Goal: Information Seeking & Learning: Learn about a topic

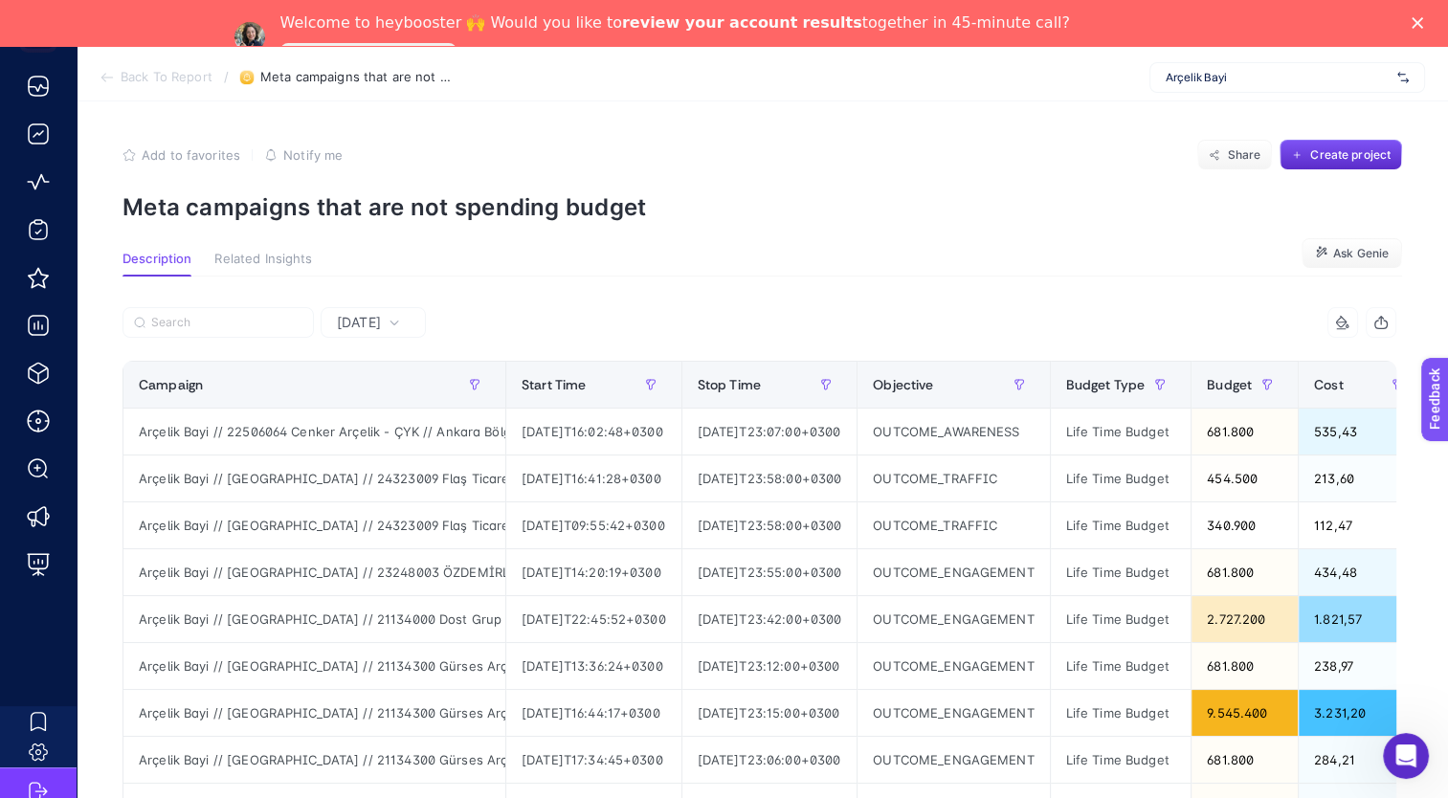
scroll to position [96, 0]
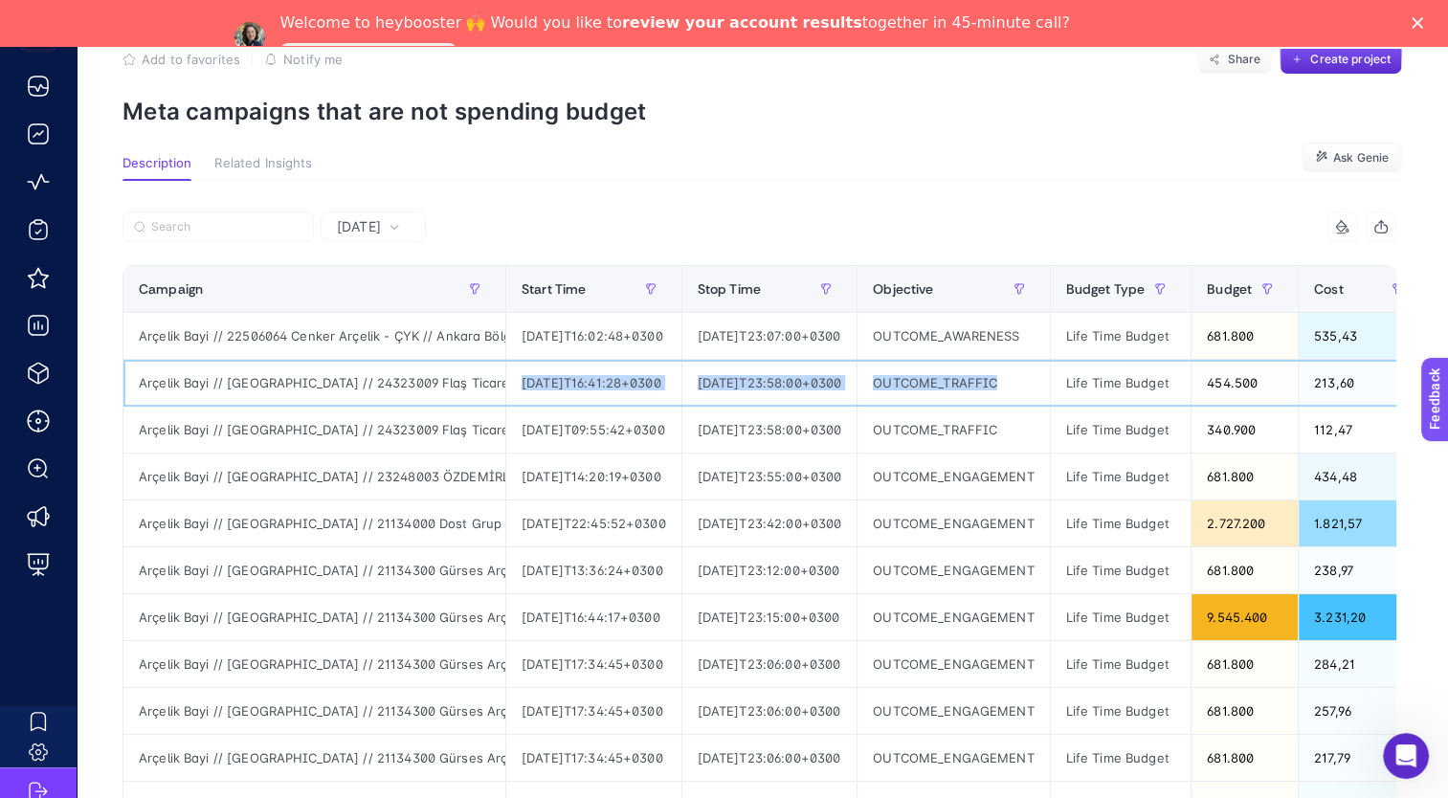
drag, startPoint x: 517, startPoint y: 379, endPoint x: 1068, endPoint y: 404, distance: 551.8
click at [1068, 404] on tr "Arçelik Bayi // [GEOGRAPHIC_DATA] // 24323009 Flaş Ticaret Arçelik - [GEOGRAPHI…" at bounding box center [1285, 383] width 2325 height 47
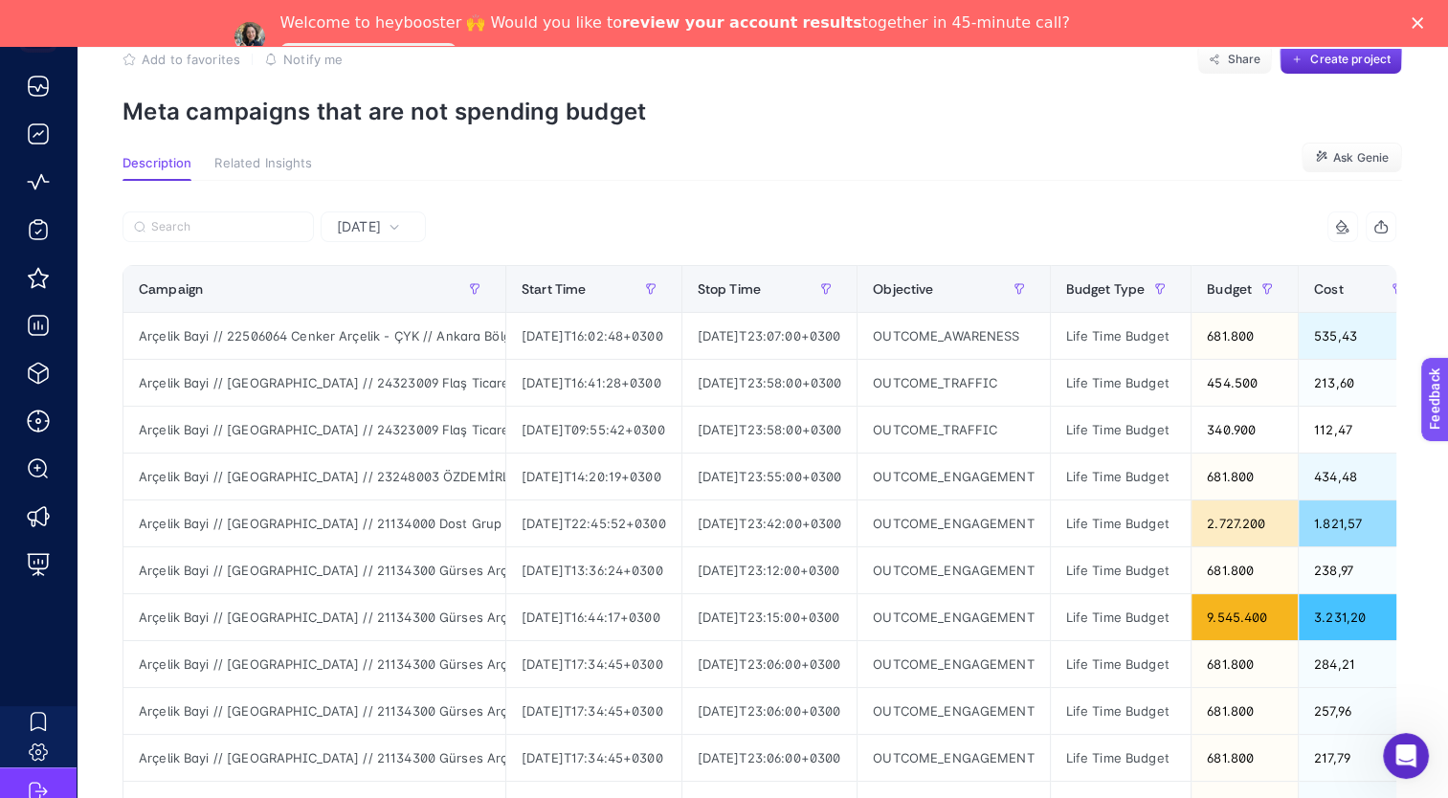
click at [936, 216] on div "7 items selected" at bounding box center [1078, 227] width 637 height 31
drag, startPoint x: 1317, startPoint y: 379, endPoint x: 1239, endPoint y: 378, distance: 77.5
click at [1239, 378] on tr "Arçelik Bayi // [GEOGRAPHIC_DATA] // 24323009 Flaş Ticaret Arçelik - [GEOGRAPHI…" at bounding box center [1285, 383] width 2325 height 47
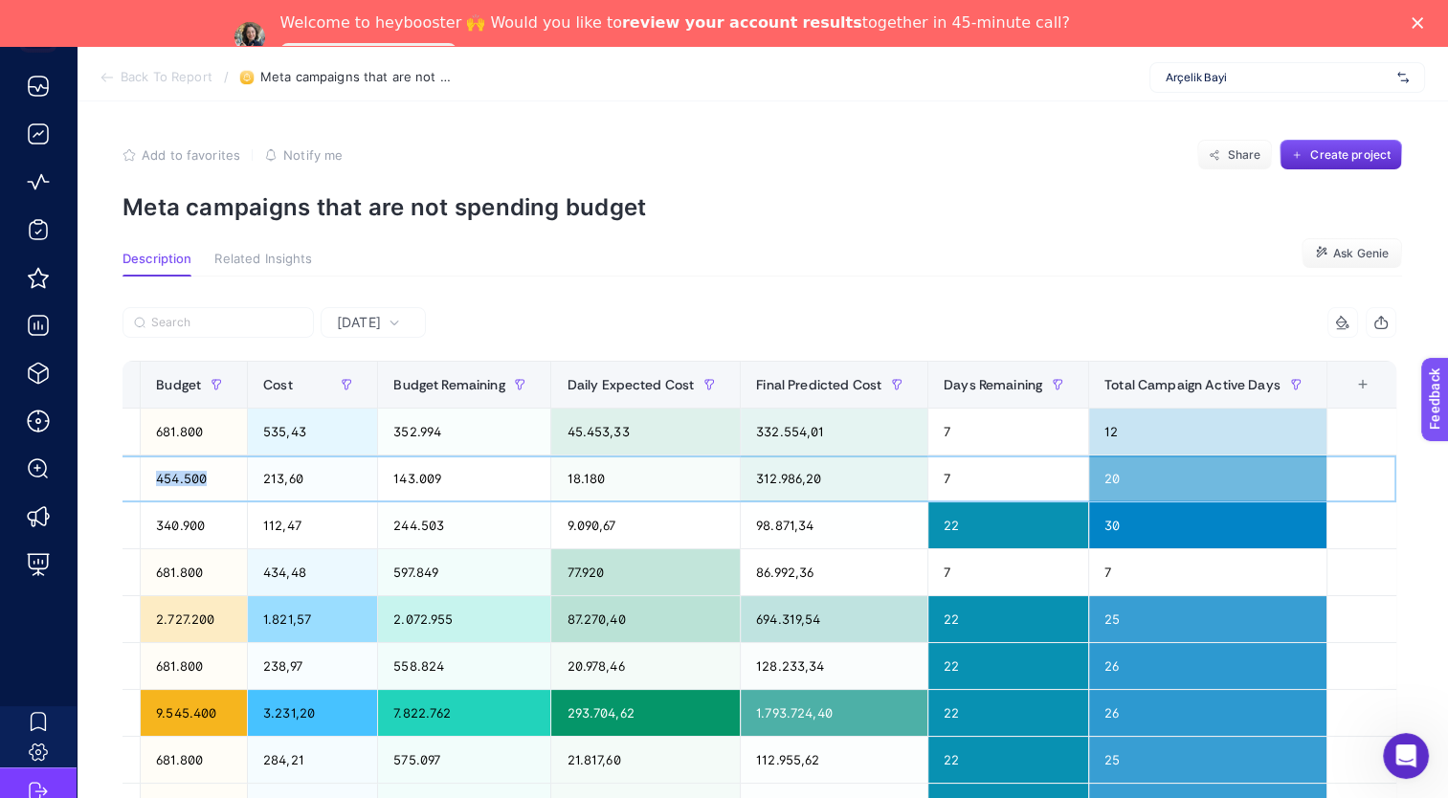
scroll to position [0, 1055]
drag, startPoint x: 877, startPoint y: 480, endPoint x: 781, endPoint y: 481, distance: 95.7
click at [781, 481] on tr "Arçelik Bayi // [GEOGRAPHIC_DATA] // 24323009 Flaş Ticaret Arçelik - [GEOGRAPHI…" at bounding box center [234, 479] width 2325 height 47
drag, startPoint x: 781, startPoint y: 481, endPoint x: 921, endPoint y: 477, distance: 139.8
click at [921, 477] on div "312.986,20" at bounding box center [833, 479] width 187 height 46
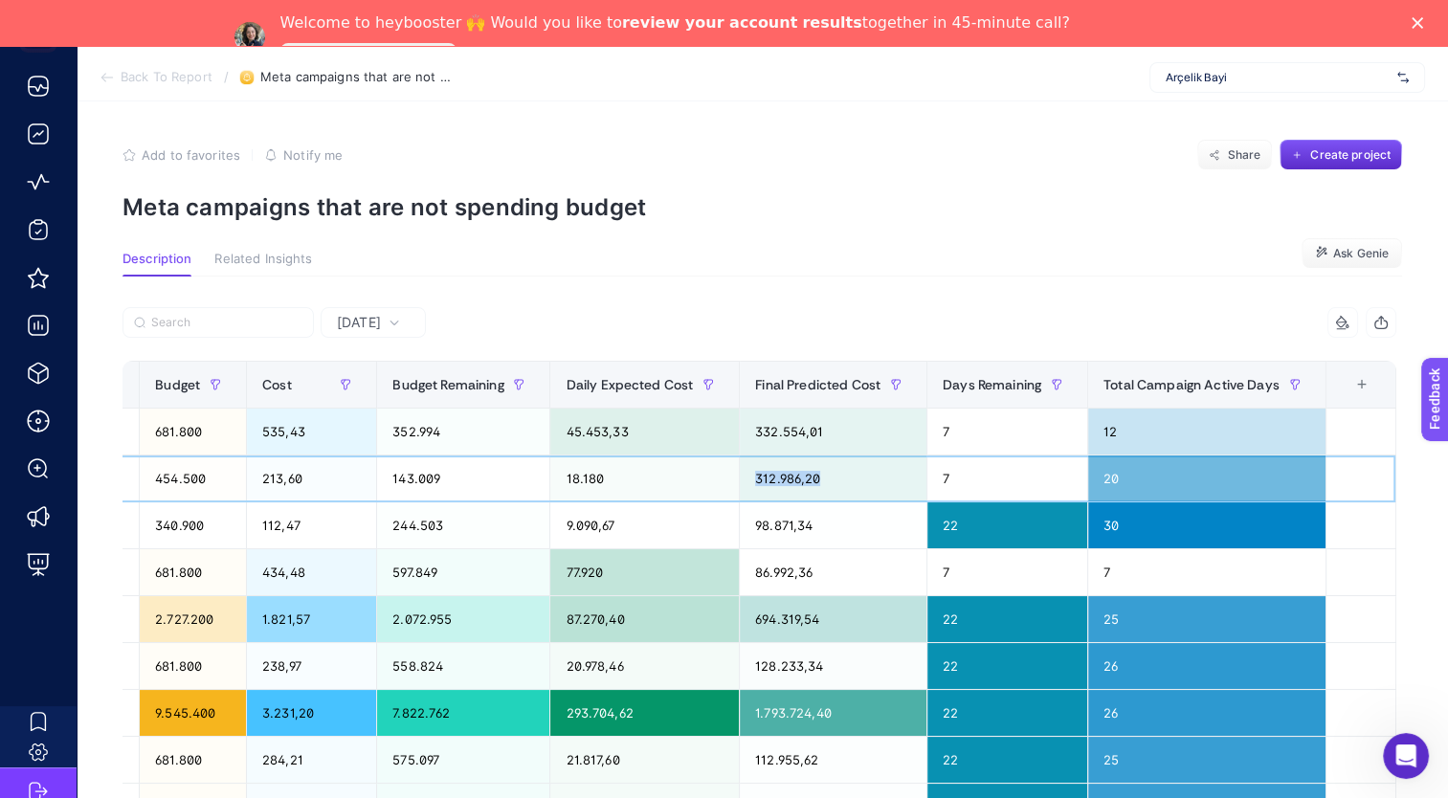
click at [918, 477] on div "312.986,20" at bounding box center [833, 479] width 187 height 46
drag, startPoint x: 895, startPoint y: 483, endPoint x: 763, endPoint y: 484, distance: 132.1
click at [763, 484] on tr "Arçelik Bayi // [GEOGRAPHIC_DATA] // 24323009 Flaş Ticaret Arçelik - [GEOGRAPHI…" at bounding box center [236, 479] width 2325 height 47
drag, startPoint x: 763, startPoint y: 484, endPoint x: 689, endPoint y: 483, distance: 73.7
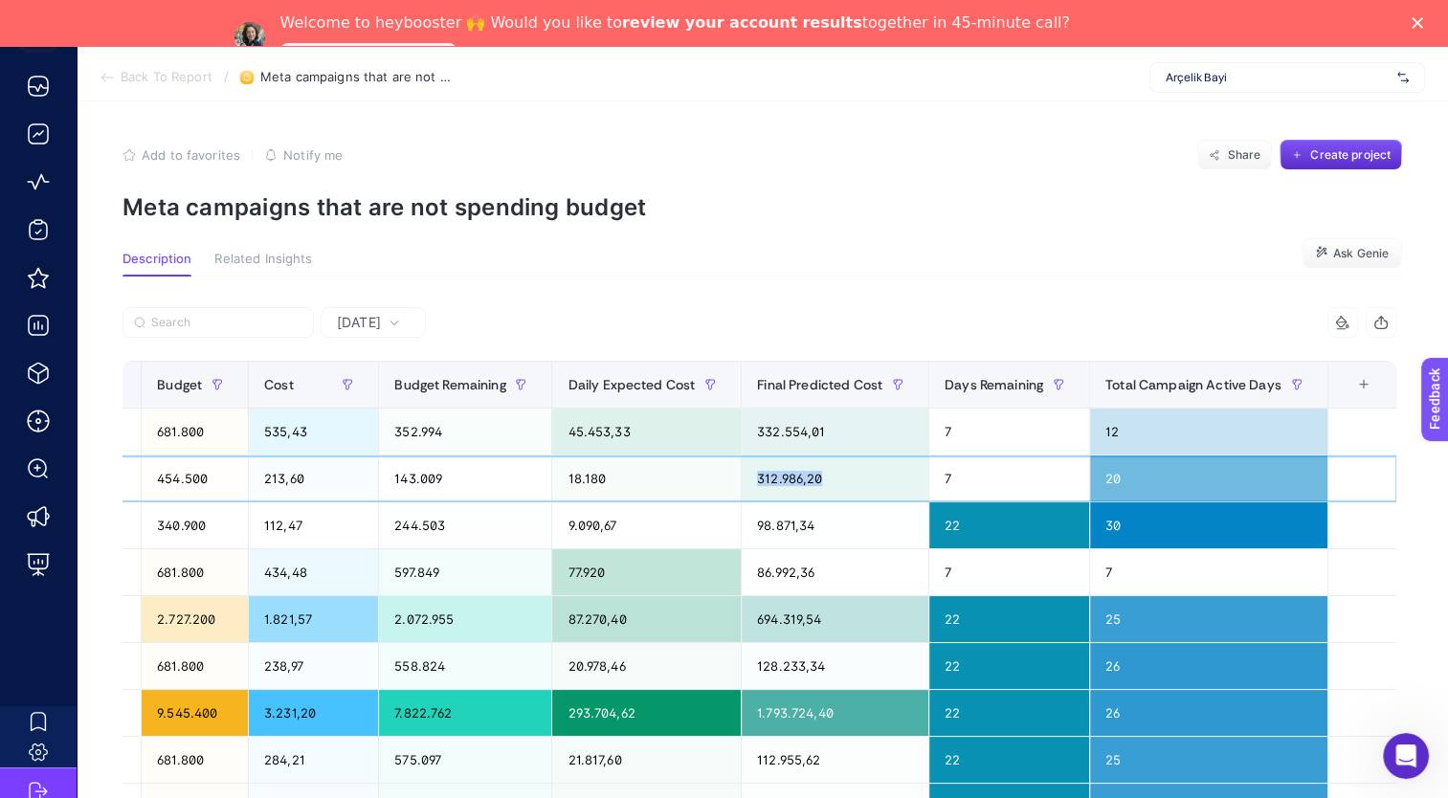
click at [689, 483] on div "18.180" at bounding box center [646, 479] width 189 height 46
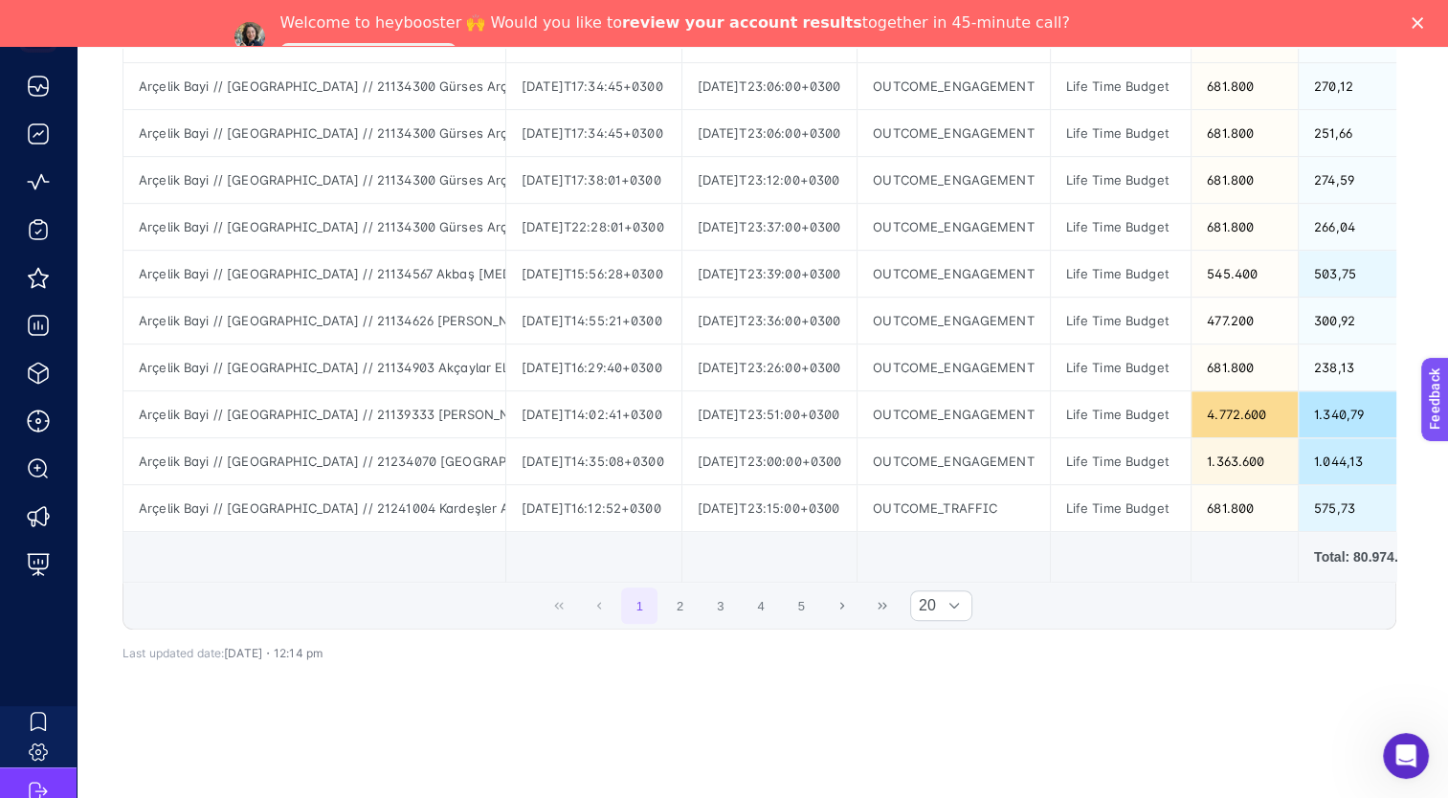
scroll to position [831, 0]
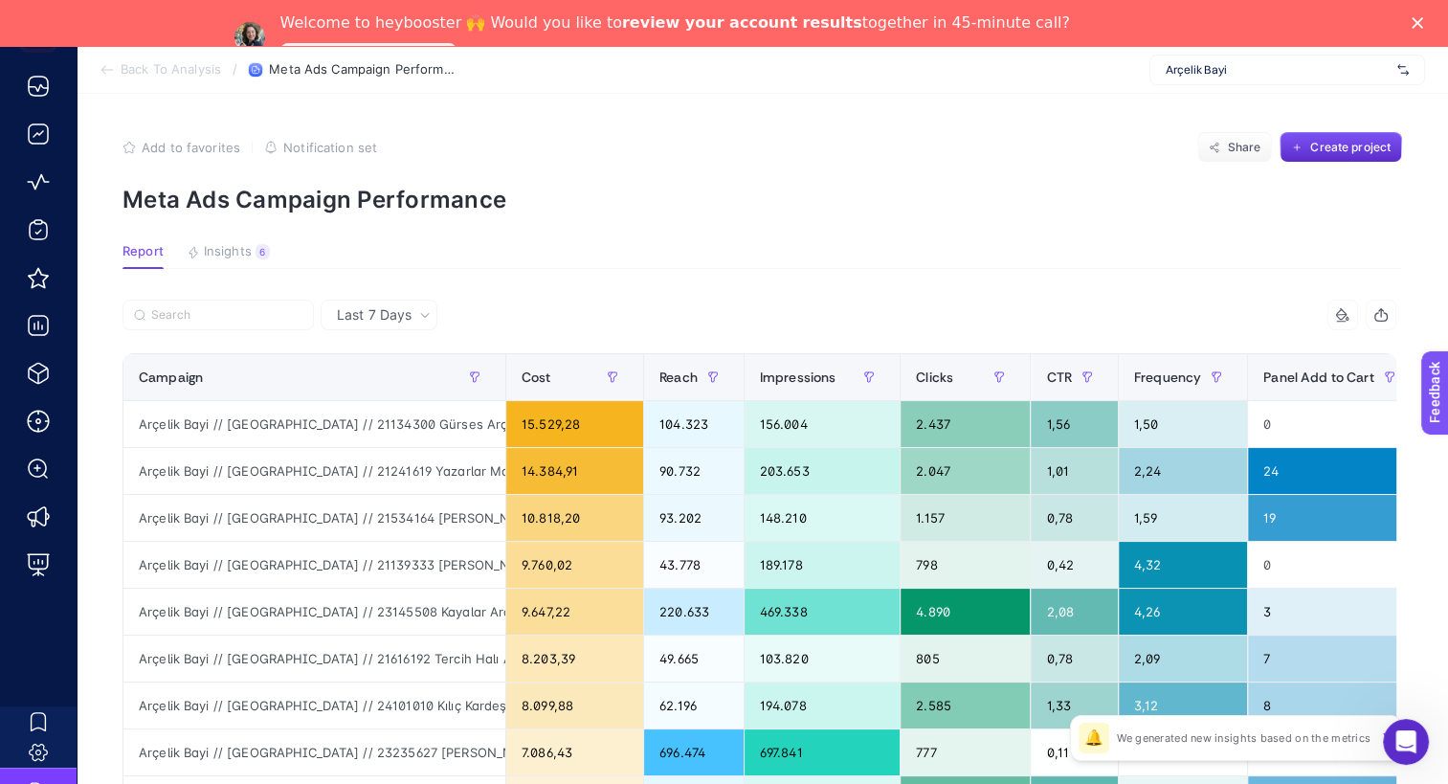
click at [1275, 743] on p "We generated new insights based on the metrics" at bounding box center [1244, 737] width 254 height 15
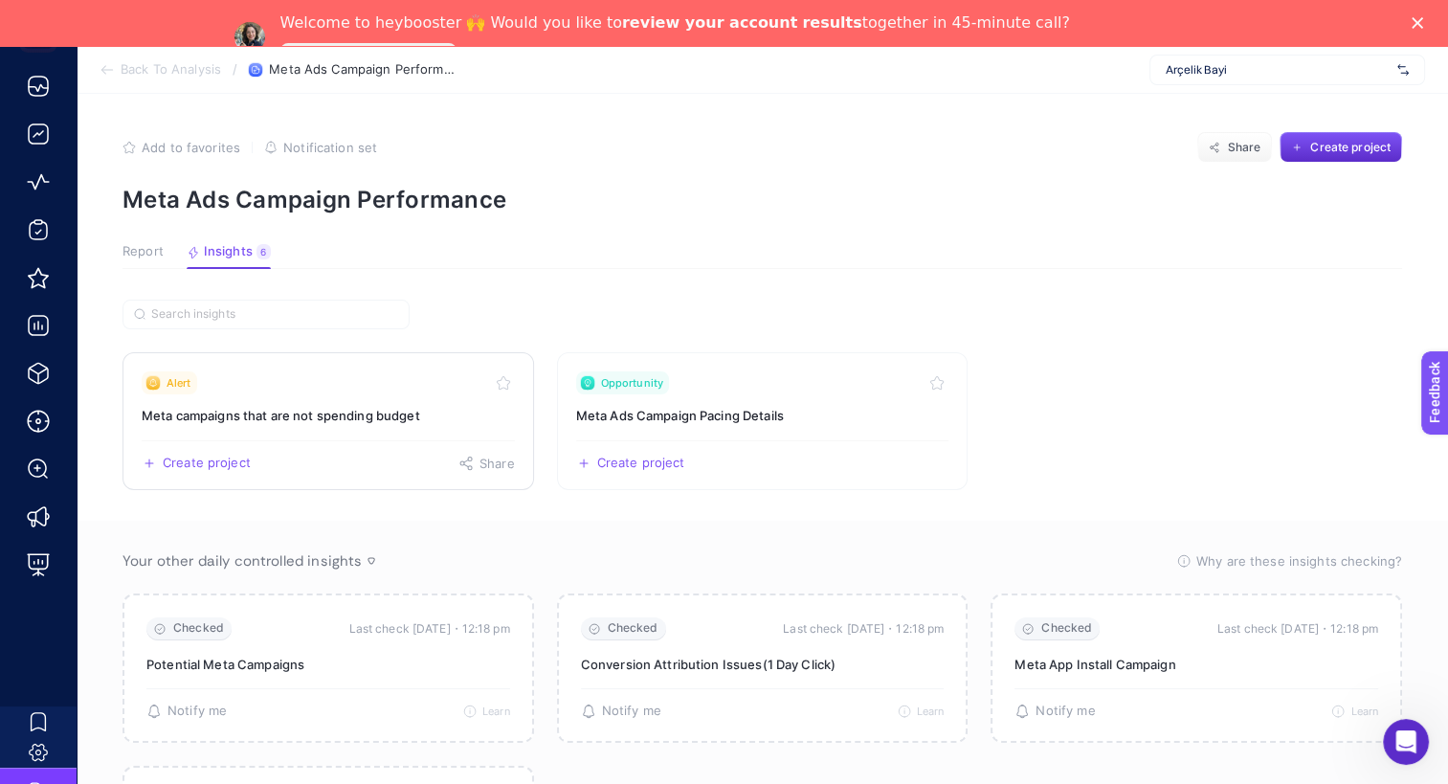
click at [375, 421] on h3 "Meta campaigns that are not spending budget" at bounding box center [328, 415] width 373 height 19
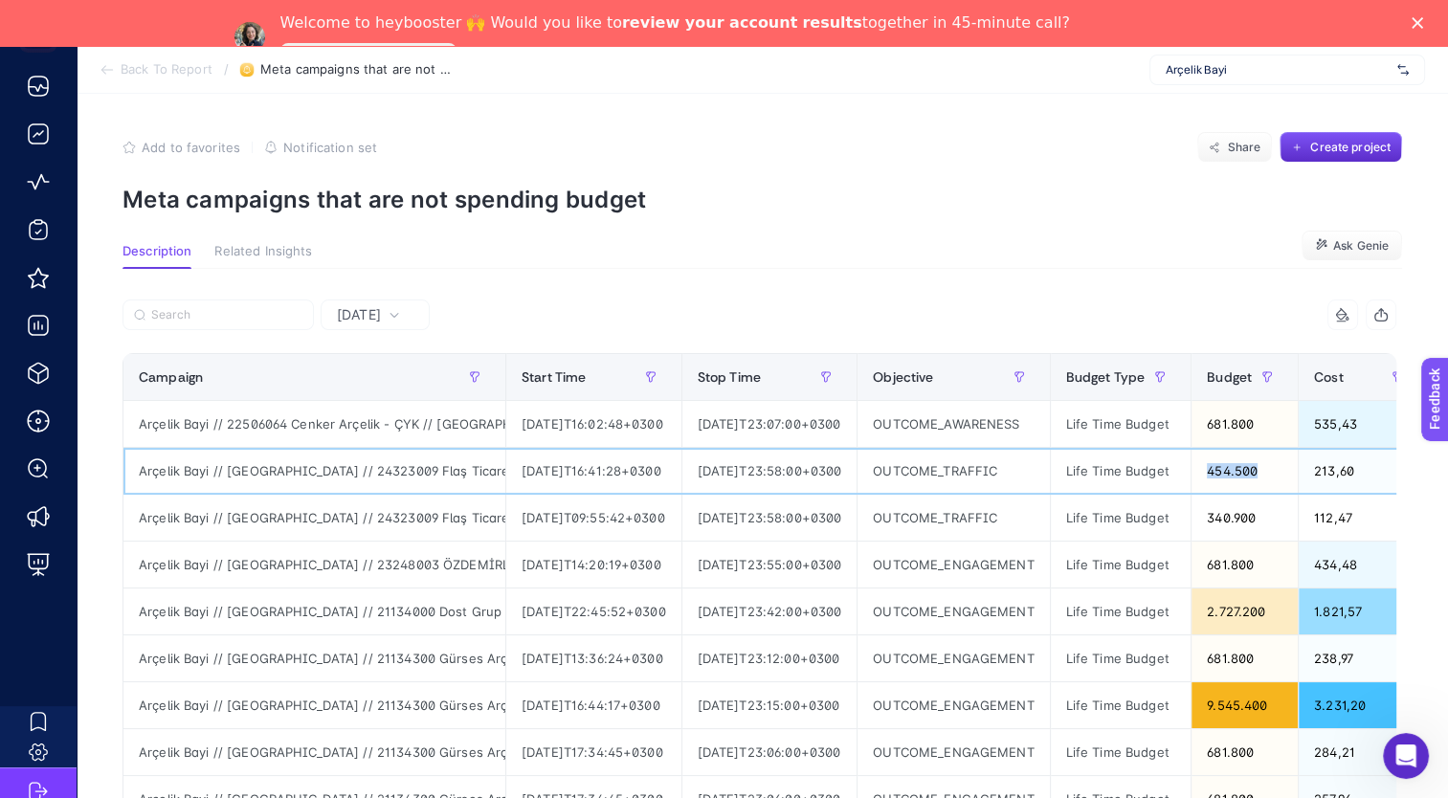
drag, startPoint x: 1322, startPoint y: 464, endPoint x: 1236, endPoint y: 471, distance: 86.4
click at [1236, 471] on tr "Arçelik Bayi // [GEOGRAPHIC_DATA] // 24323009 Flaş Ticaret Arçelik - [GEOGRAPHI…" at bounding box center [1285, 471] width 2325 height 47
drag, startPoint x: 1236, startPoint y: 471, endPoint x: 1254, endPoint y: 468, distance: 18.4
click at [1254, 468] on div "454.500" at bounding box center [1245, 471] width 106 height 46
click at [1258, 468] on div "454.500" at bounding box center [1245, 471] width 106 height 46
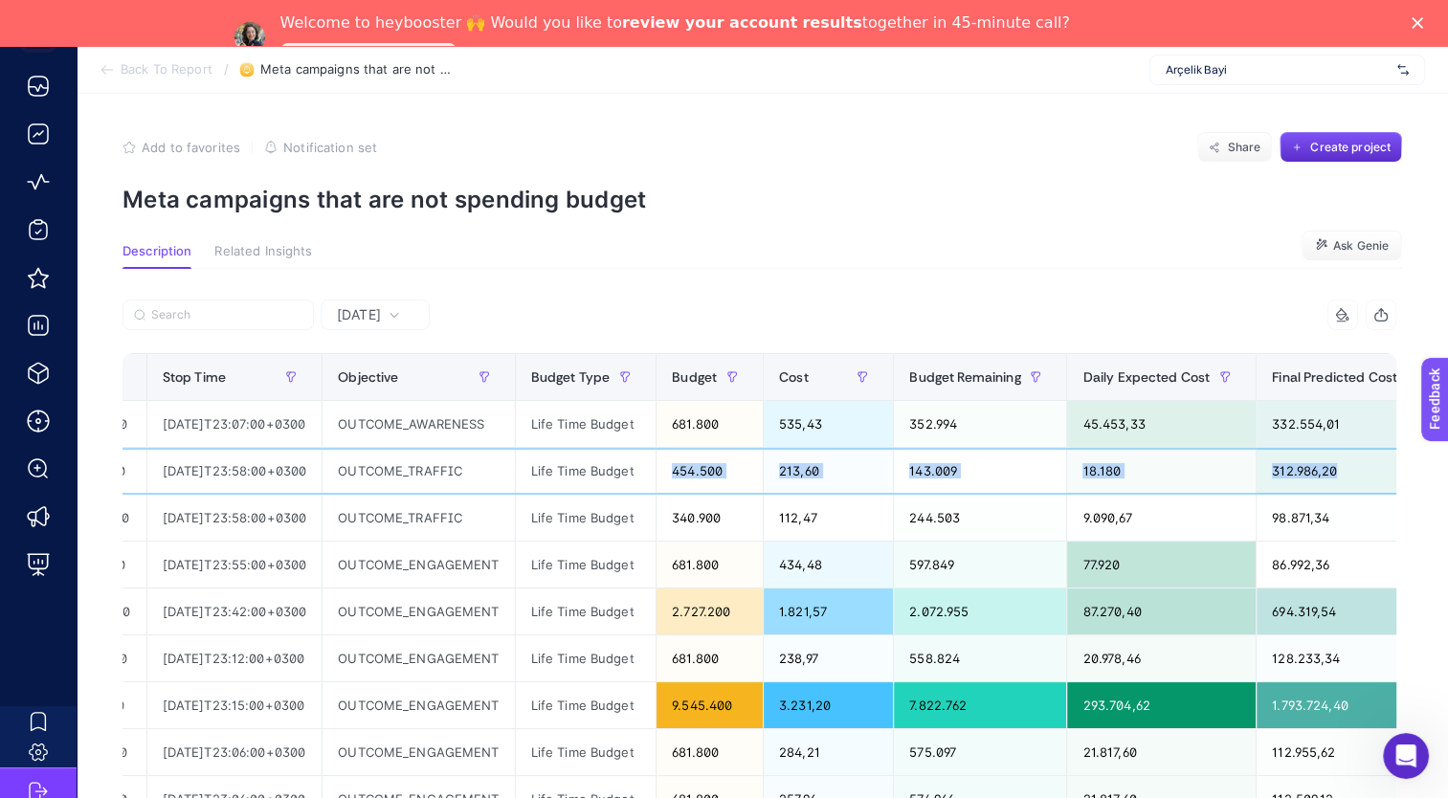
scroll to position [0, 696]
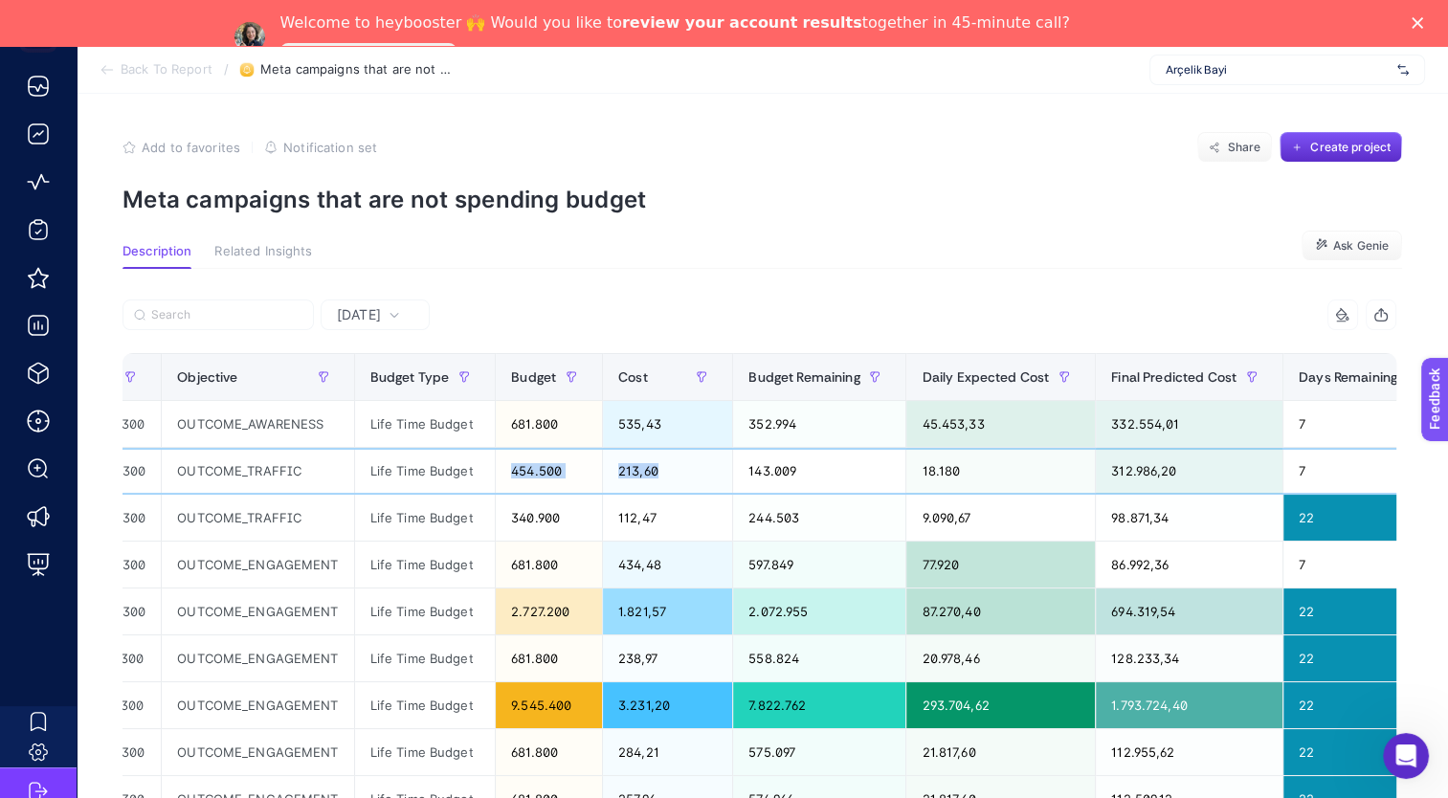
drag, startPoint x: 1261, startPoint y: 468, endPoint x: 603, endPoint y: 493, distance: 658.9
click at [602, 491] on div "454.500" at bounding box center [549, 471] width 106 height 46
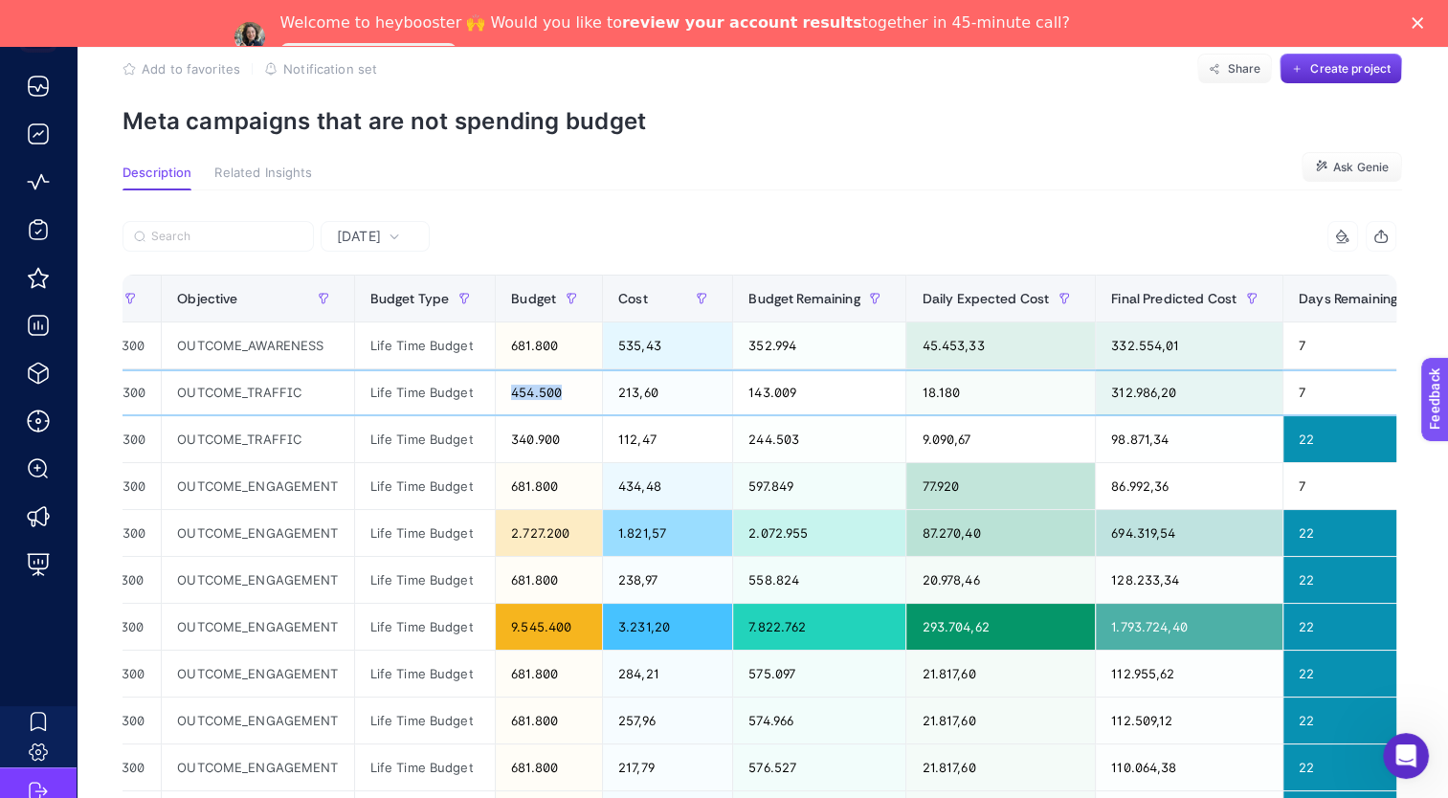
scroll to position [0, 0]
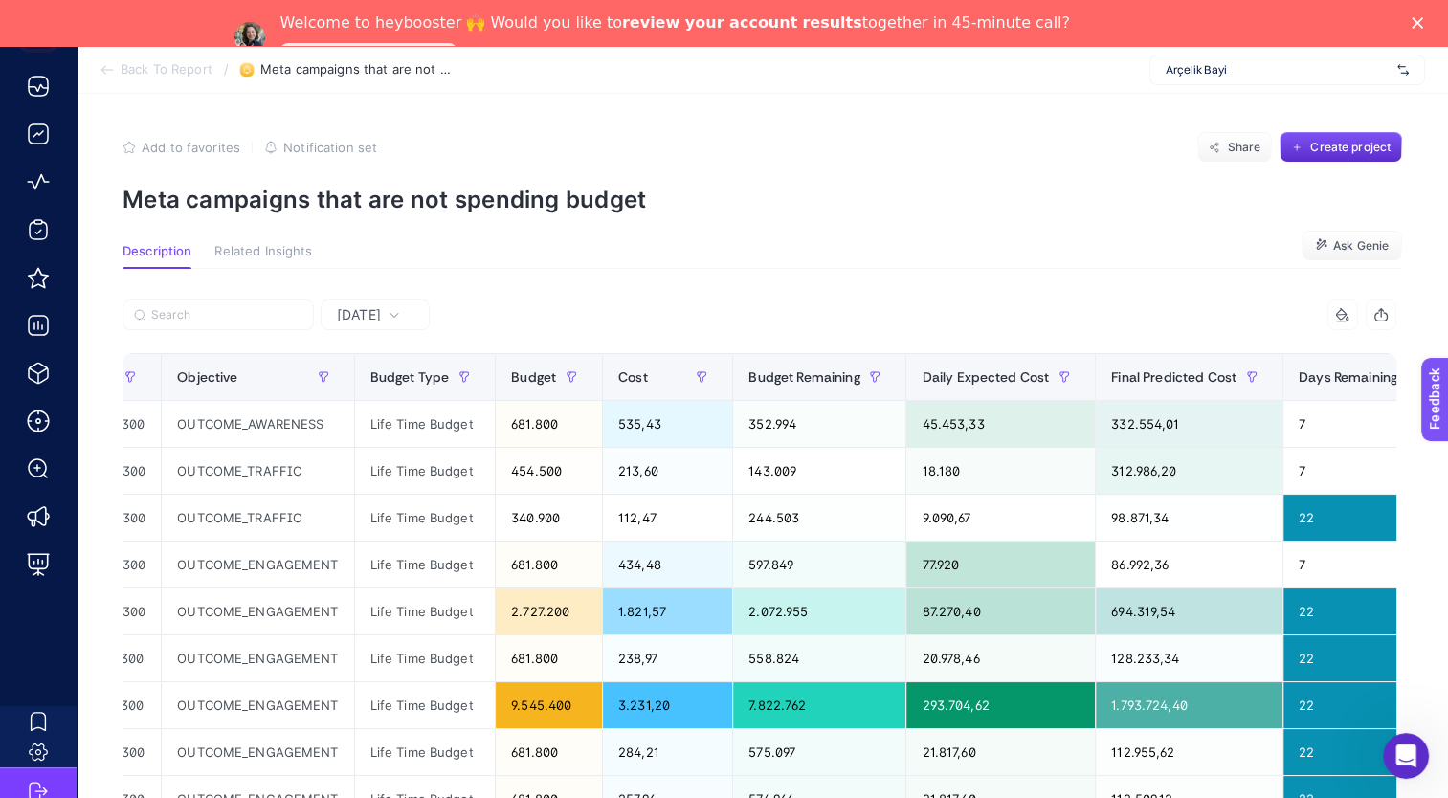
drag, startPoint x: 726, startPoint y: 469, endPoint x: 869, endPoint y: 472, distance: 142.6
click at [869, 472] on tr "Arçelik Bayi // [GEOGRAPHIC_DATA] // 24323009 Flaş Ticaret Arçelik - [GEOGRAPHI…" at bounding box center [590, 471] width 2325 height 47
click at [869, 472] on div "143.009" at bounding box center [819, 471] width 172 height 46
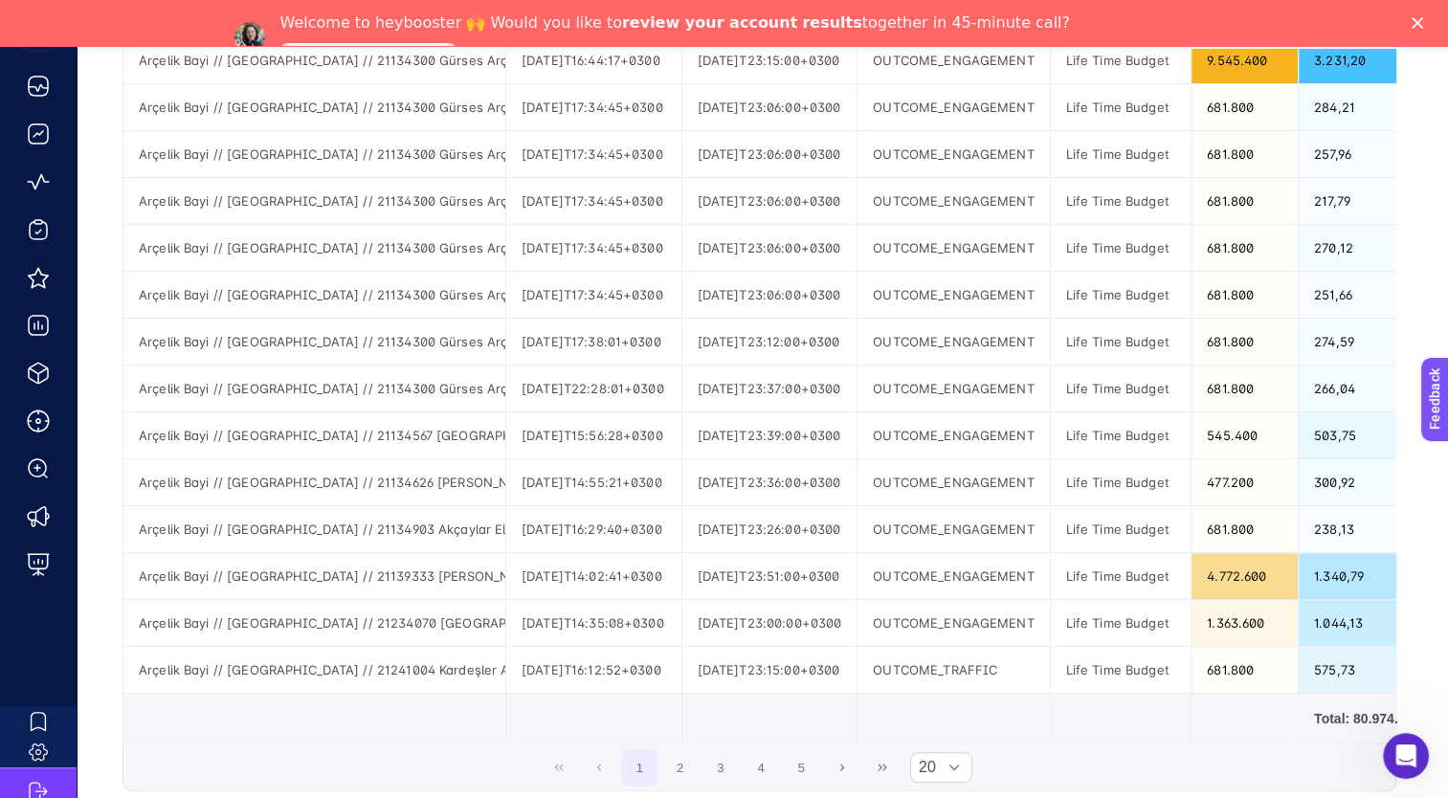
scroll to position [647, 0]
click at [697, 774] on button "2" at bounding box center [680, 765] width 36 height 36
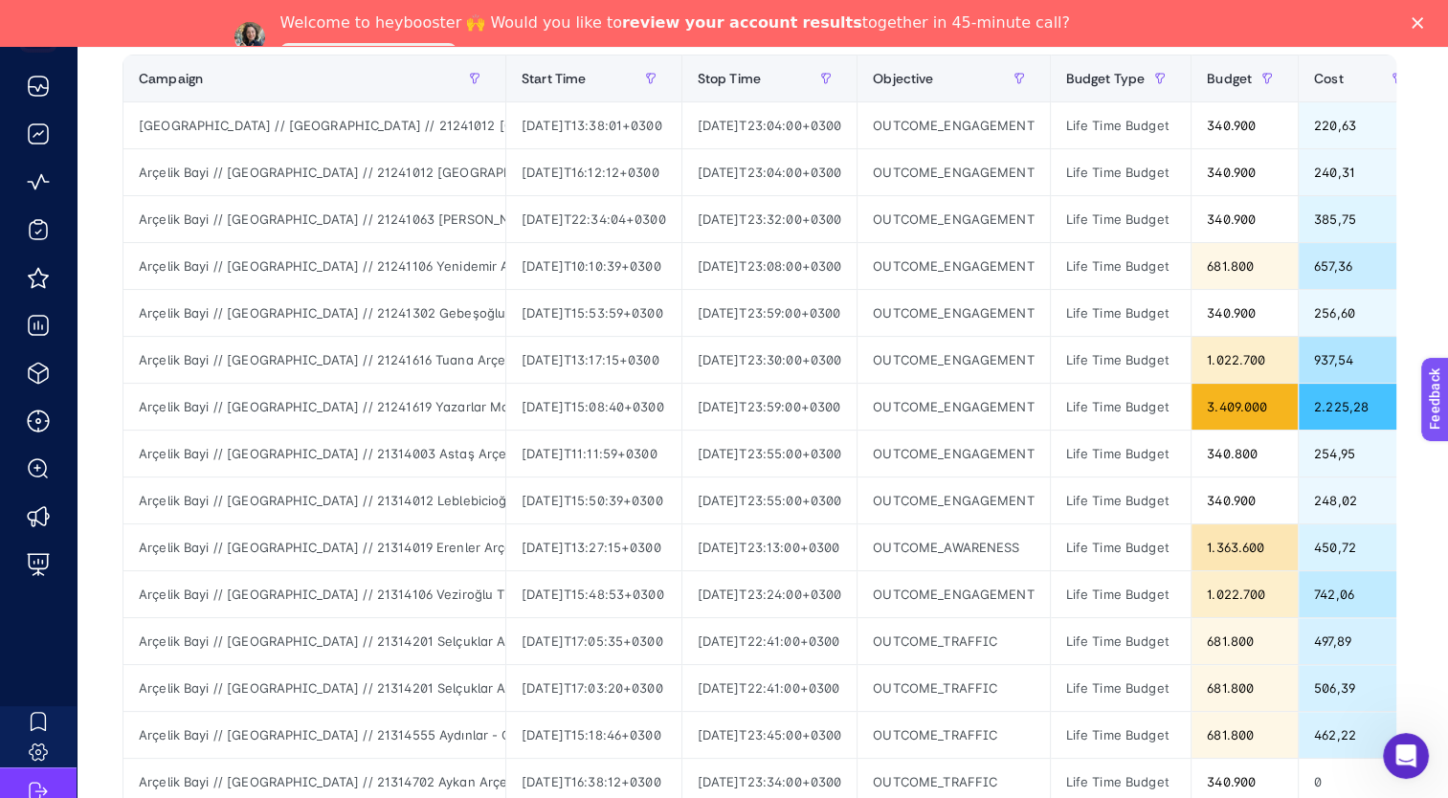
scroll to position [781, 0]
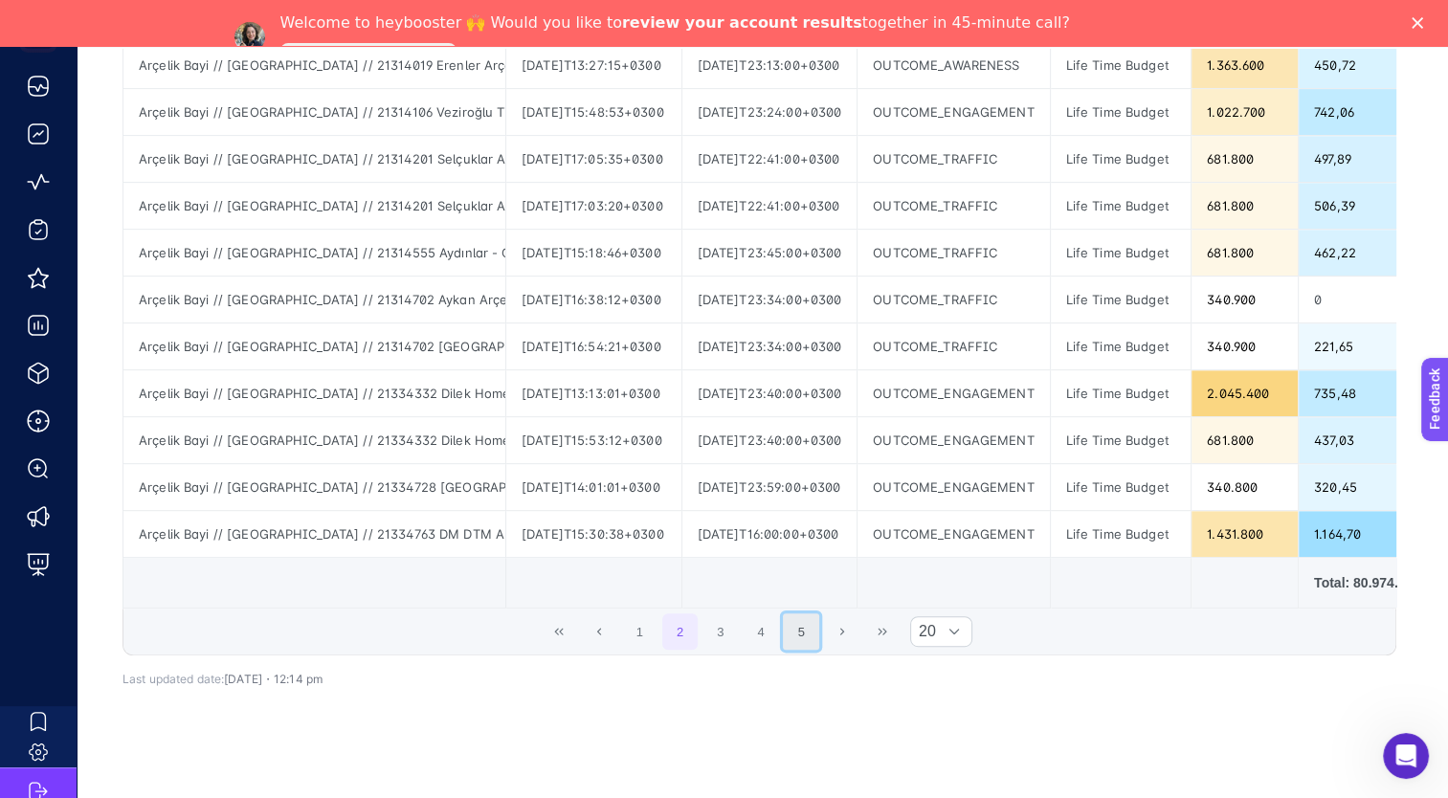
click at [819, 644] on button "5" at bounding box center [801, 631] width 36 height 36
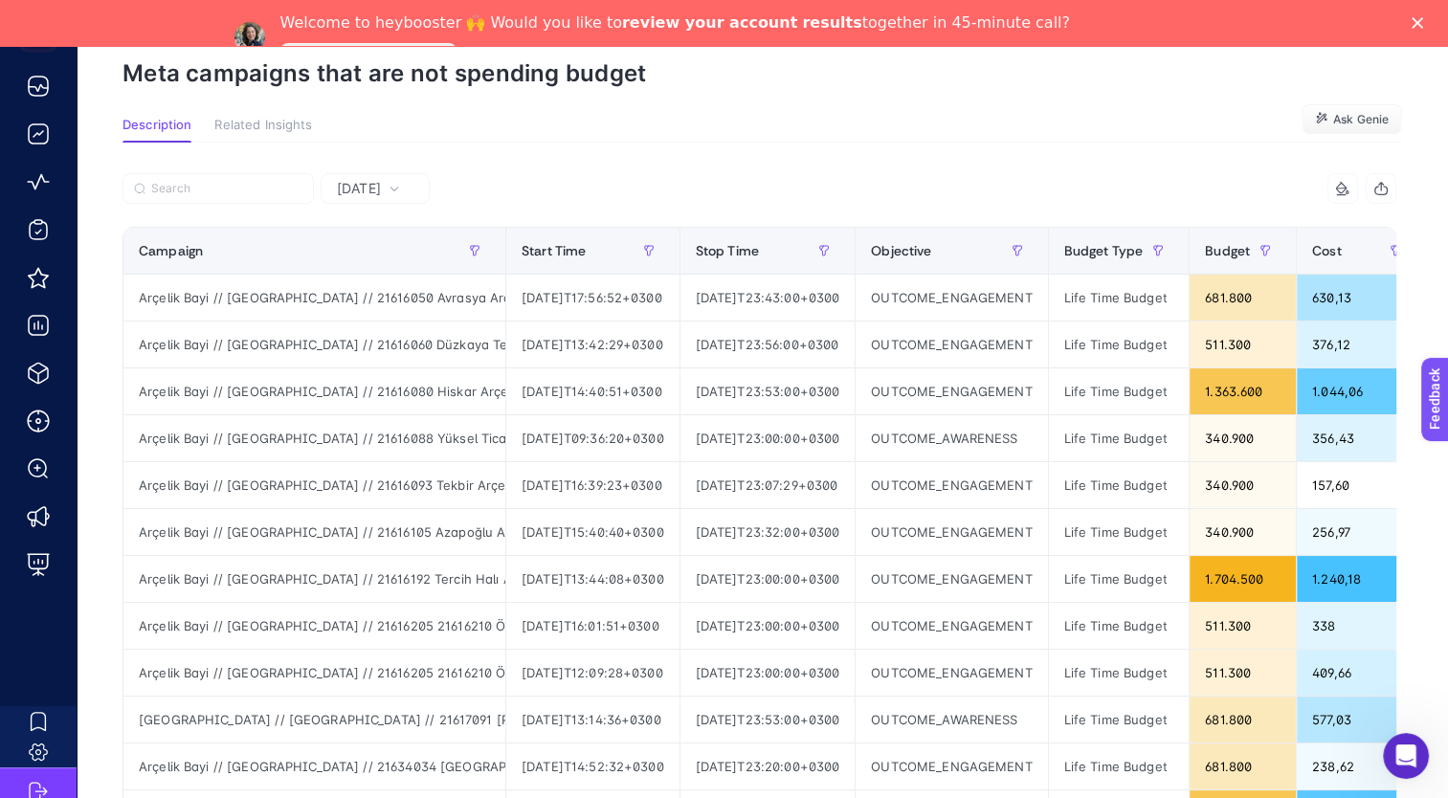
scroll to position [106, 0]
